Goal: Information Seeking & Learning: Compare options

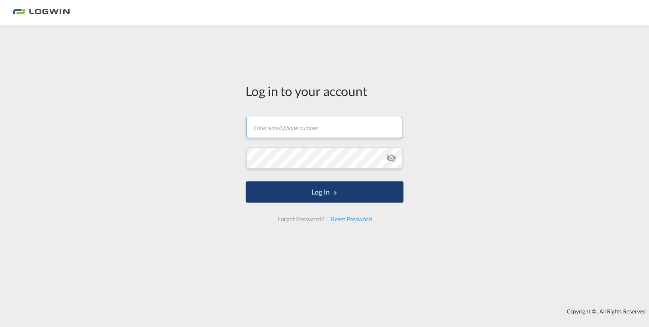
type input "[EMAIL_ADDRESS][DOMAIN_NAME]"
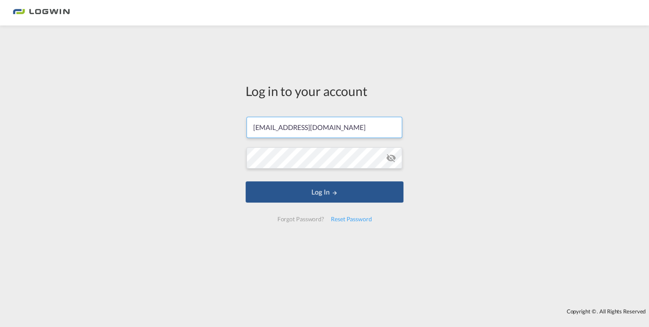
drag, startPoint x: 332, startPoint y: 193, endPoint x: 91, endPoint y: 119, distance: 251.8
click at [332, 193] on md-icon "LOGIN" at bounding box center [335, 193] width 6 height 6
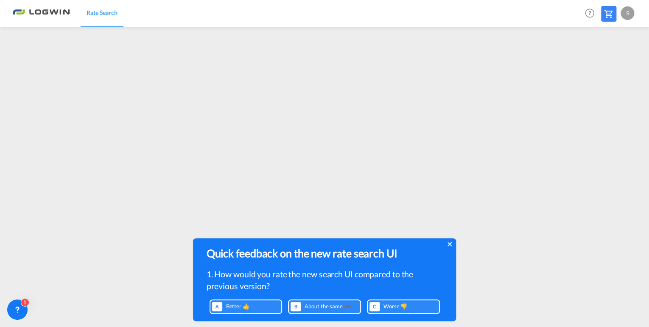
click at [448, 246] on icon at bounding box center [449, 244] width 4 height 4
